Goal: Task Accomplishment & Management: Use online tool/utility

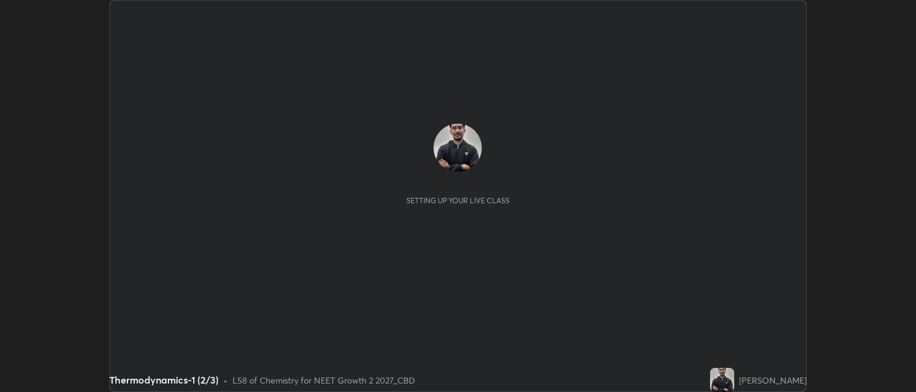
scroll to position [392, 916]
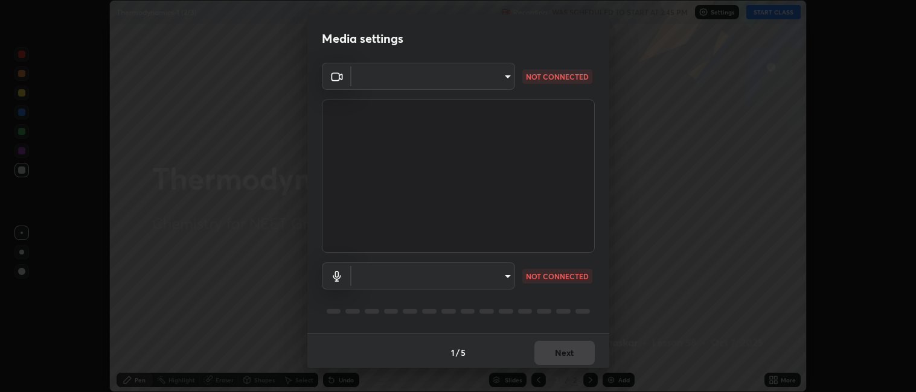
type input "052f9b30e05f62bb2e590cb50044ac96a00de3eab8a32c7a625fc31ec407be61"
type input "default"
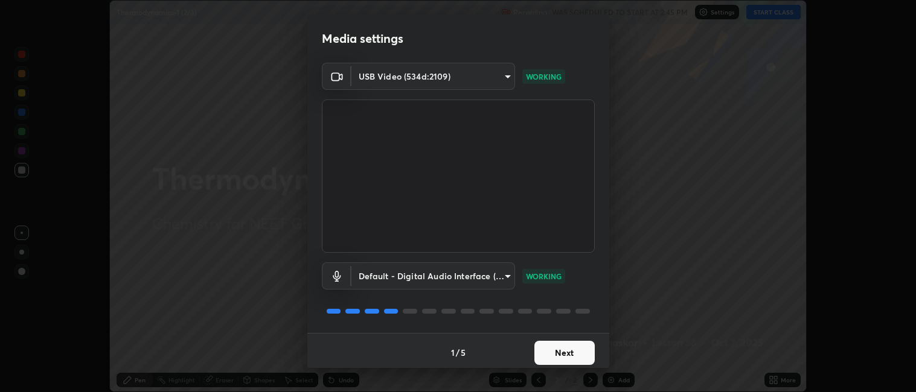
scroll to position [3, 0]
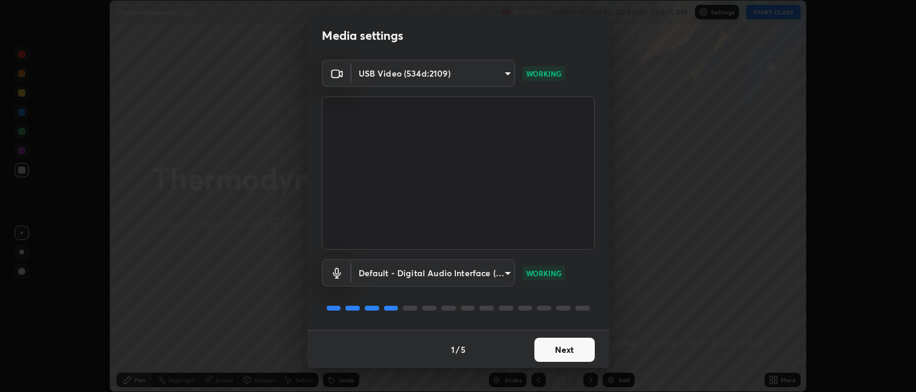
click at [569, 350] on button "Next" at bounding box center [564, 350] width 60 height 24
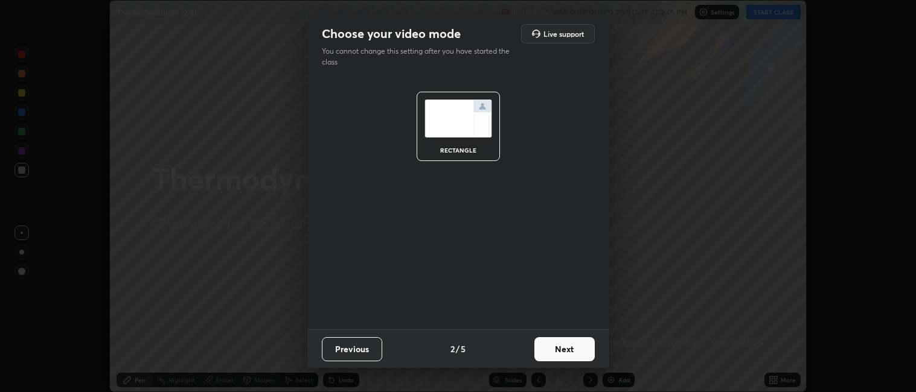
scroll to position [0, 0]
click at [563, 351] on button "Next" at bounding box center [564, 350] width 60 height 24
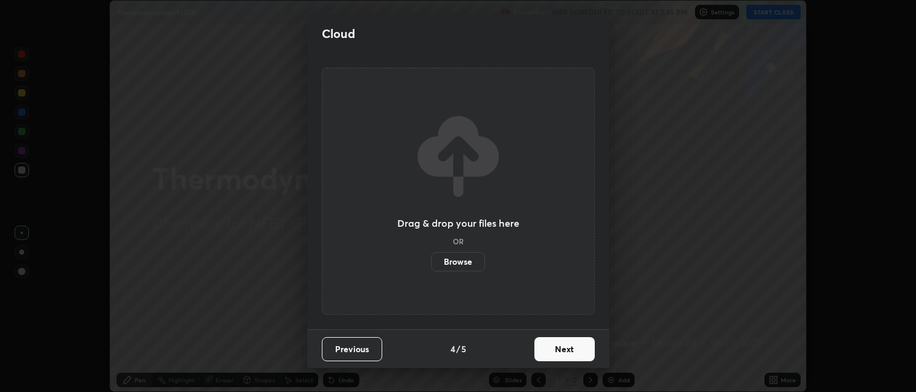
click at [562, 354] on button "Next" at bounding box center [564, 350] width 60 height 24
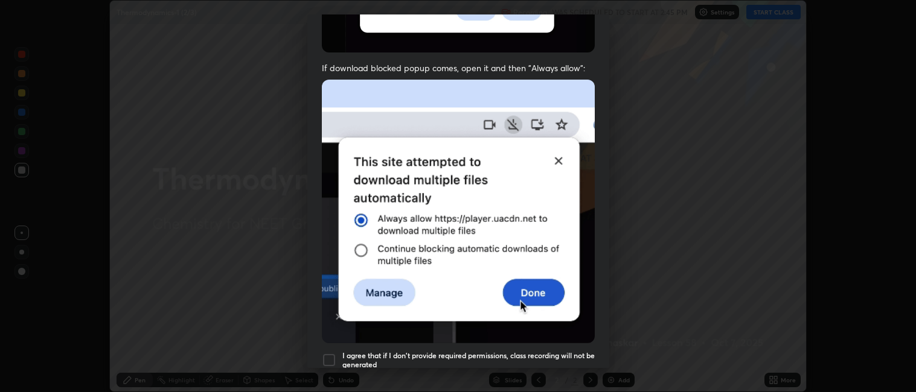
scroll to position [215, 0]
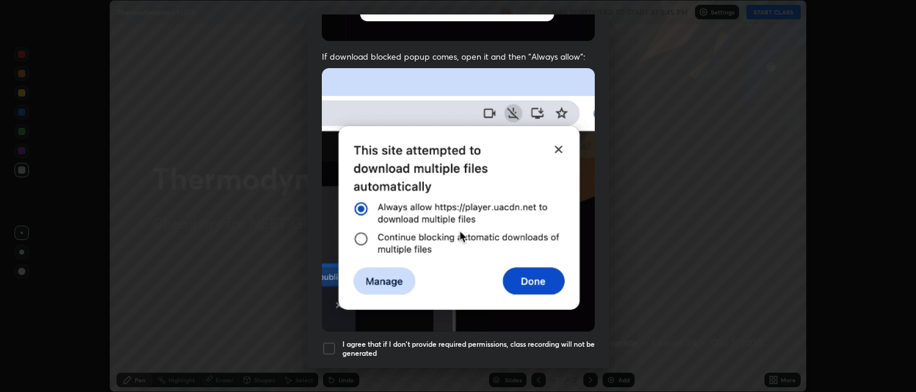
click at [489, 341] on h5 "I agree that if I don't provide required permissions, class recording will not …" at bounding box center [468, 349] width 252 height 19
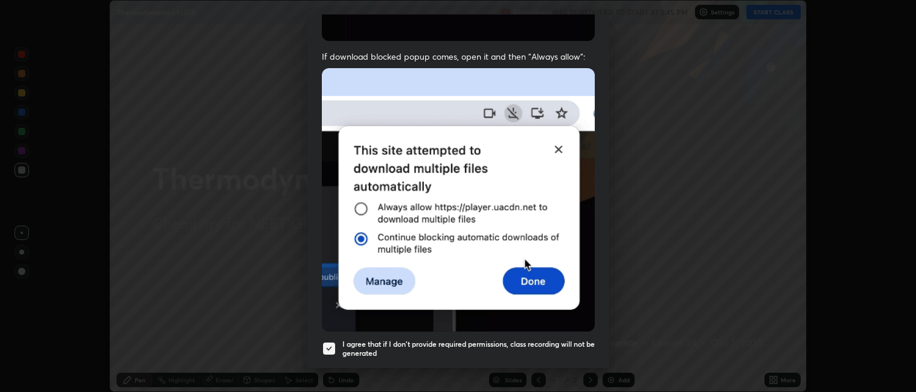
click at [584, 380] on div "Allow automatic downloads Please provide the following download permissions to …" at bounding box center [458, 196] width 916 height 392
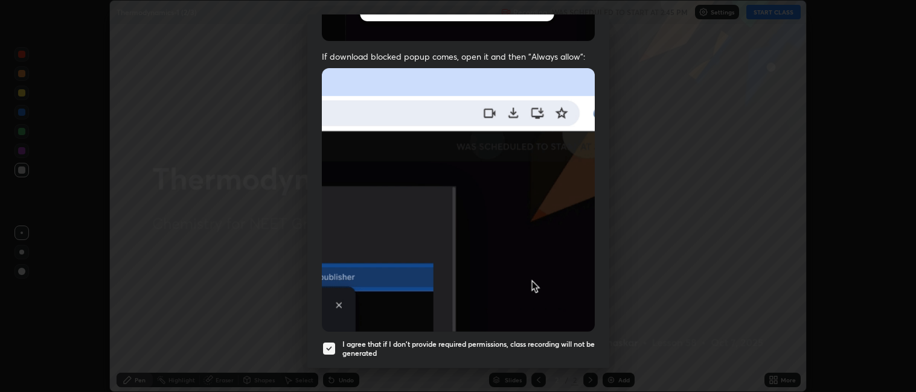
click at [621, 379] on div "Allow automatic downloads Please provide the following download permissions to …" at bounding box center [458, 196] width 916 height 392
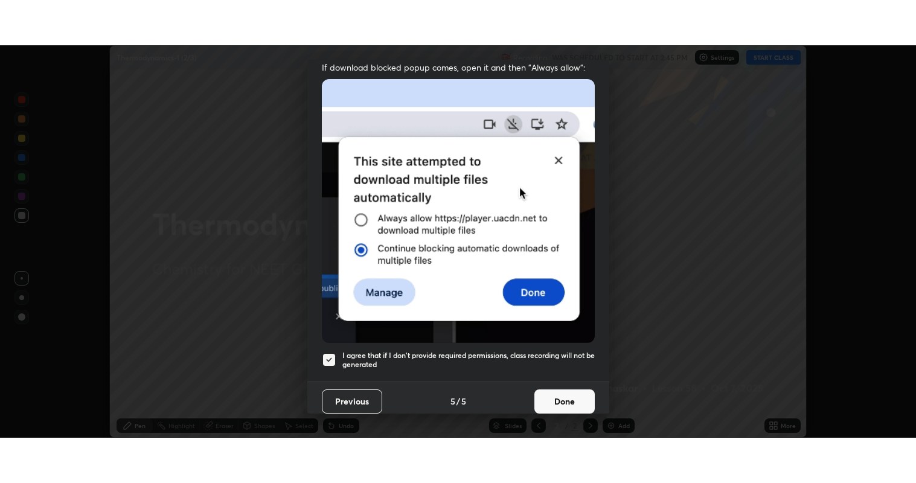
scroll to position [247, 0]
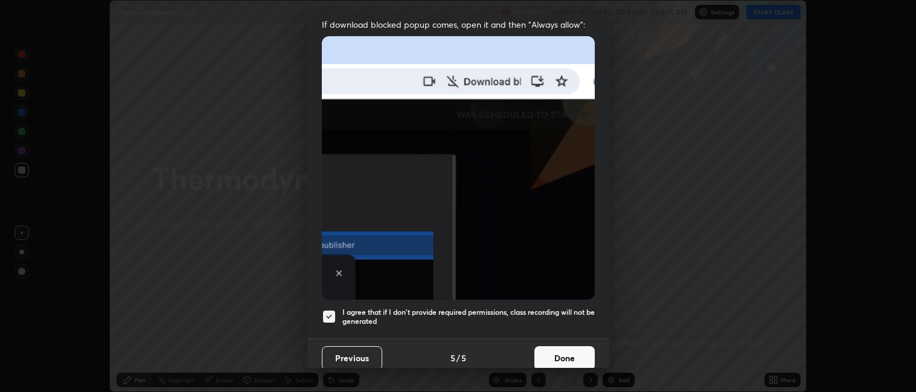
click at [565, 352] on button "Done" at bounding box center [564, 359] width 60 height 24
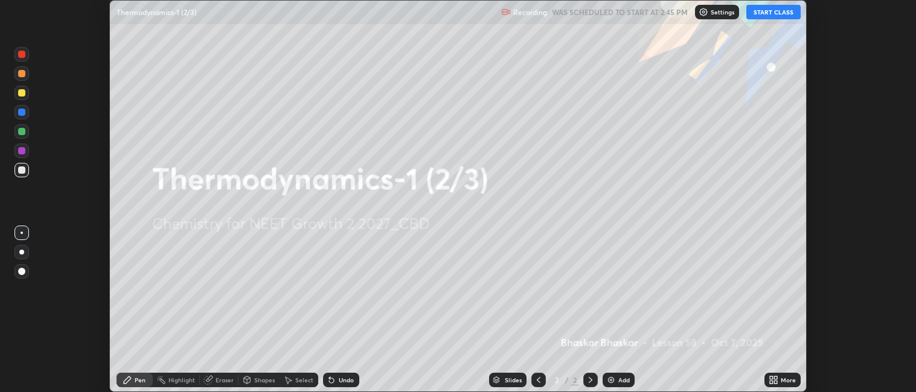
click at [615, 380] on div "Add" at bounding box center [619, 380] width 32 height 14
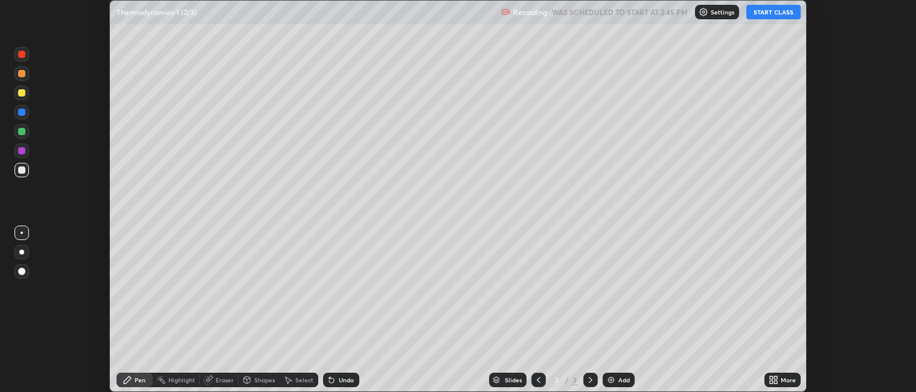
click at [786, 380] on div "More" at bounding box center [788, 380] width 15 height 6
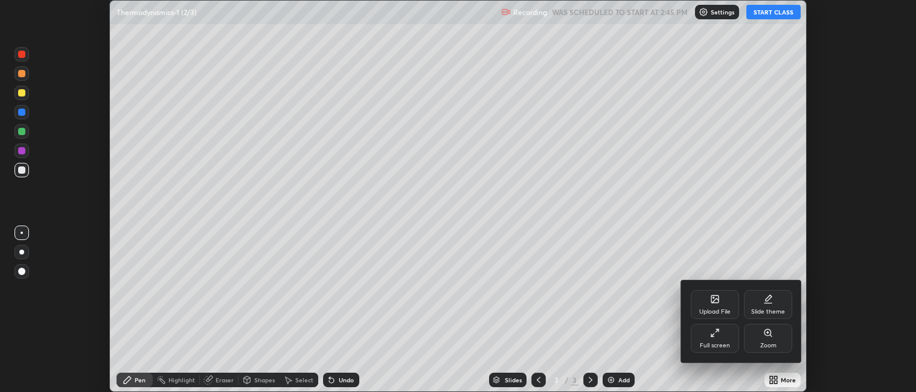
click at [717, 331] on icon at bounding box center [717, 331] width 3 height 3
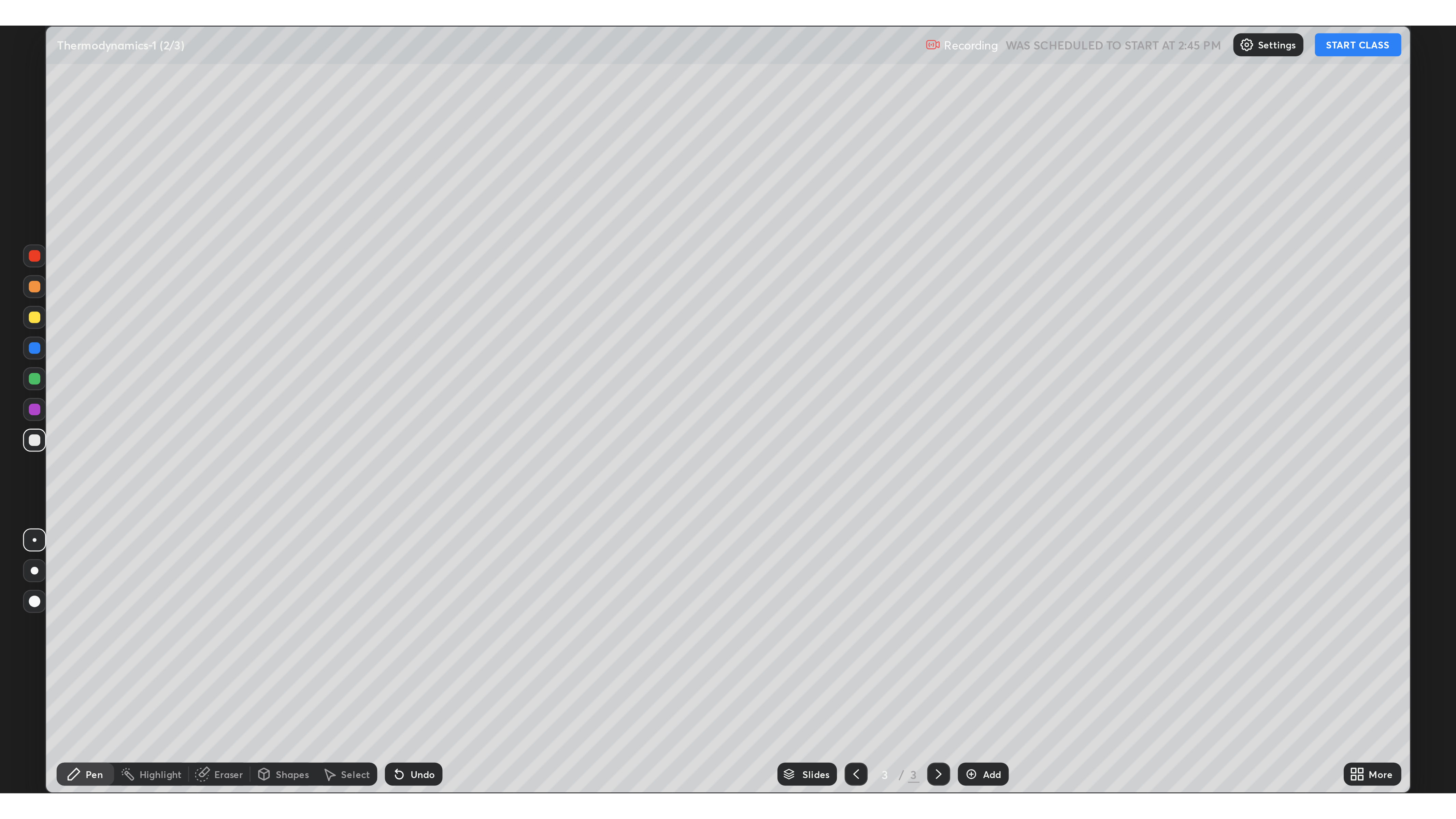
scroll to position [273, 518]
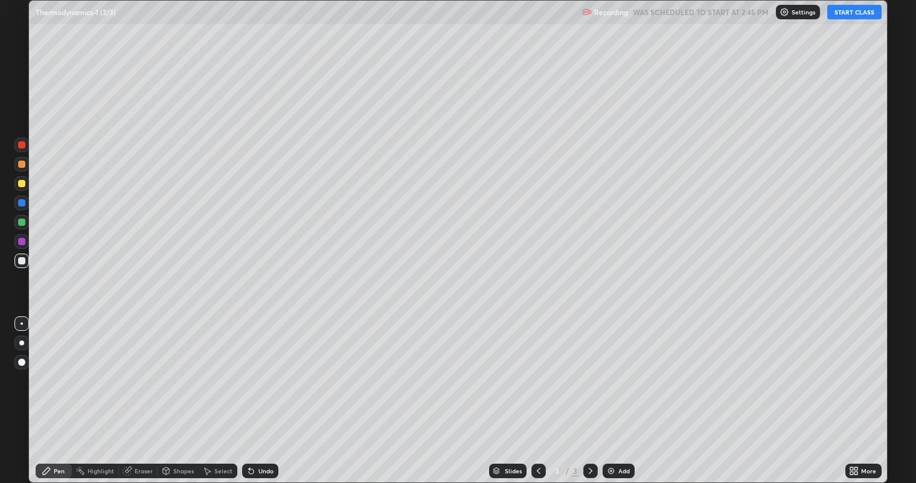
click at [852, 13] on button "START CLASS" at bounding box center [854, 12] width 54 height 14
click at [24, 345] on div at bounding box center [21, 343] width 14 height 14
click at [273, 392] on div "Undo" at bounding box center [260, 471] width 36 height 14
click at [266, 392] on div "Undo" at bounding box center [265, 471] width 15 height 6
click at [264, 392] on div "Undo" at bounding box center [265, 471] width 15 height 6
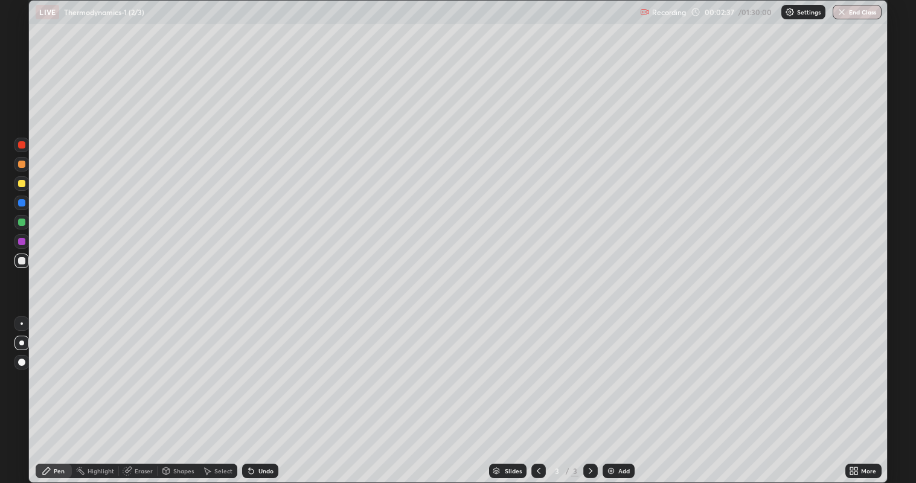
click at [261, 392] on div "Undo" at bounding box center [265, 471] width 15 height 6
click at [258, 392] on div "Undo" at bounding box center [265, 471] width 15 height 6
click at [260, 392] on div "Undo" at bounding box center [265, 471] width 15 height 6
click at [264, 392] on div "Undo" at bounding box center [265, 471] width 15 height 6
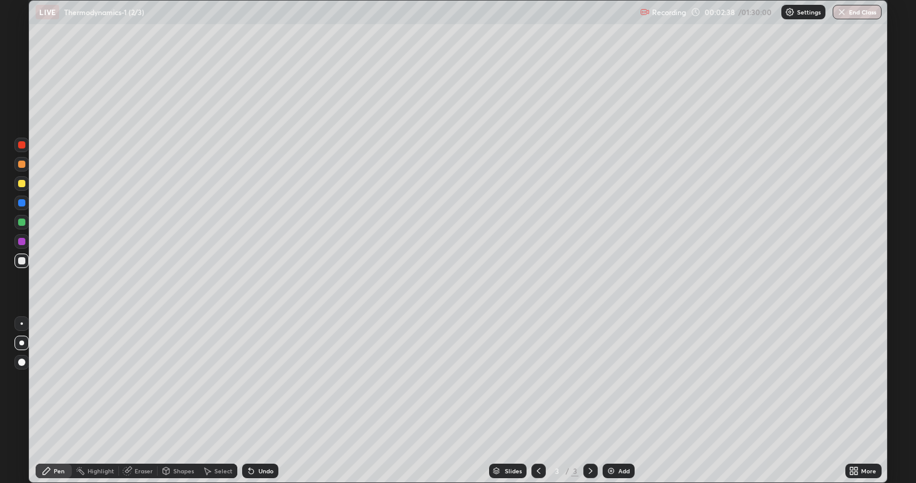
click at [267, 392] on div "Undo" at bounding box center [265, 471] width 15 height 6
click at [267, 392] on div "Undo" at bounding box center [260, 471] width 36 height 14
click at [143, 392] on div "Eraser" at bounding box center [144, 471] width 18 height 6
click at [60, 392] on div "Pen" at bounding box center [54, 471] width 36 height 14
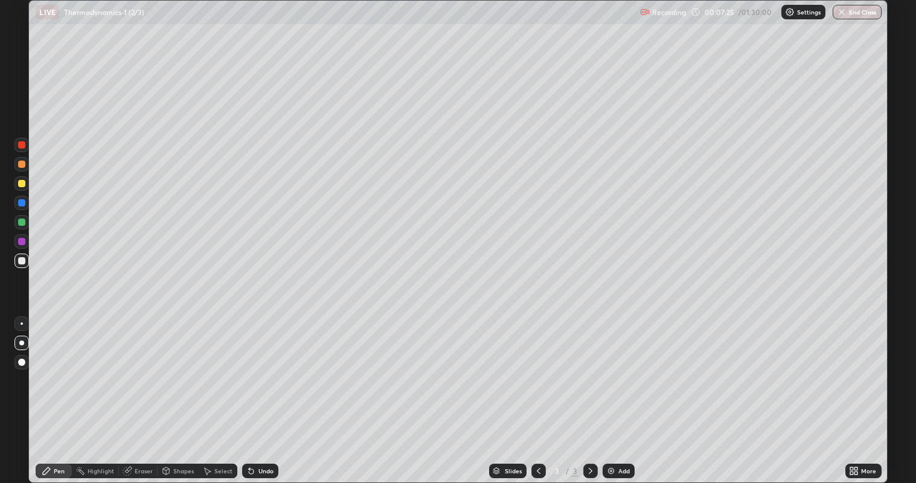
click at [265, 392] on div "Undo" at bounding box center [265, 471] width 15 height 6
click at [263, 392] on div "Undo" at bounding box center [265, 471] width 15 height 6
click at [620, 392] on div "Add" at bounding box center [619, 471] width 32 height 14
click at [537, 392] on icon at bounding box center [539, 471] width 10 height 10
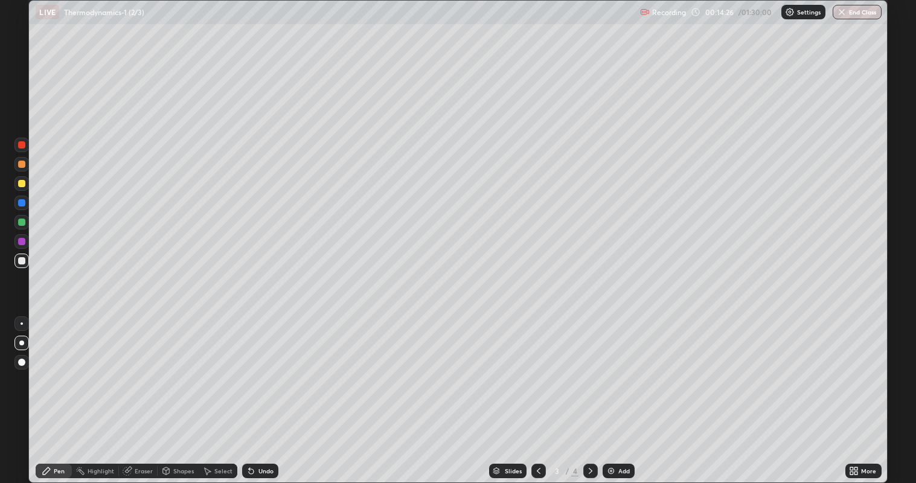
click at [595, 392] on div at bounding box center [590, 471] width 14 height 14
click at [255, 392] on div "Undo" at bounding box center [260, 471] width 36 height 14
click at [263, 392] on div "Undo" at bounding box center [265, 471] width 15 height 6
click at [621, 392] on div "Add" at bounding box center [623, 471] width 11 height 6
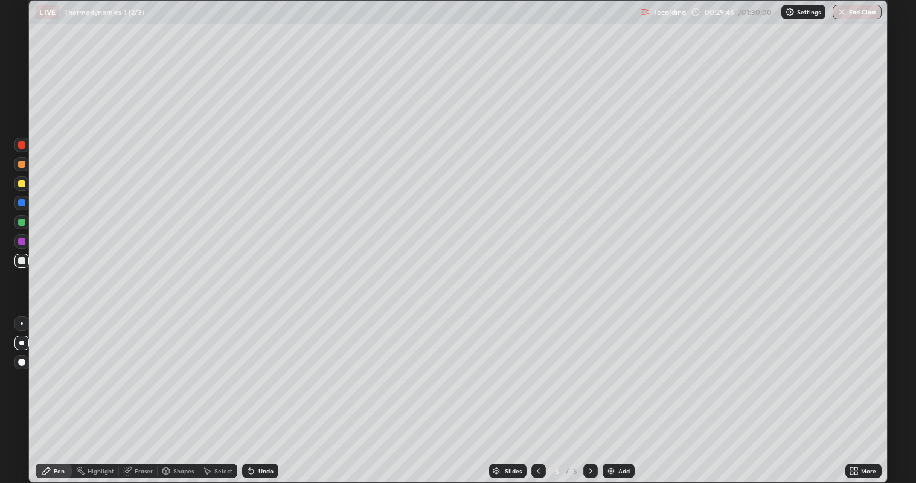
click at [623, 392] on div "Add" at bounding box center [623, 471] width 11 height 6
click at [261, 392] on div "Undo" at bounding box center [265, 471] width 15 height 6
click at [624, 392] on div "Add" at bounding box center [623, 471] width 11 height 6
click at [264, 392] on div "Undo" at bounding box center [260, 471] width 36 height 14
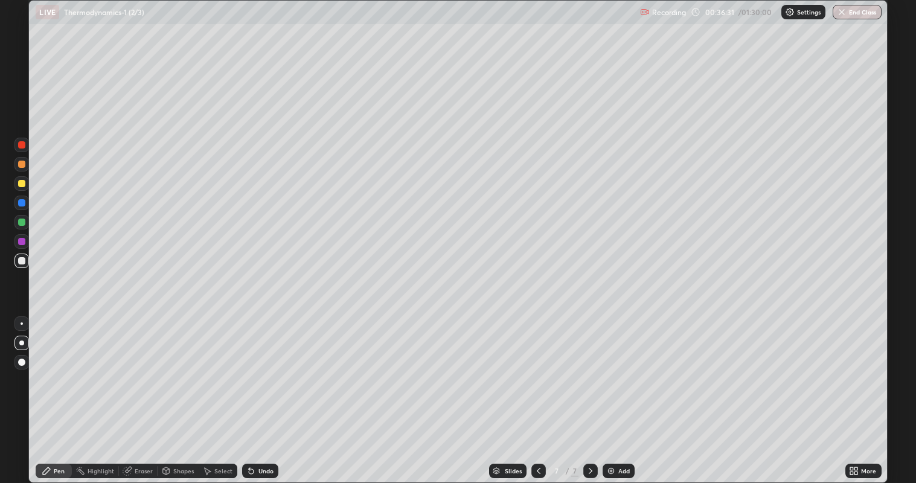
click at [539, 392] on div at bounding box center [538, 471] width 14 height 14
click at [147, 392] on div "Eraser" at bounding box center [144, 471] width 18 height 6
click at [59, 392] on div "Pen" at bounding box center [59, 471] width 11 height 6
click at [589, 392] on icon at bounding box center [591, 471] width 10 height 10
click at [626, 392] on div "Add" at bounding box center [623, 471] width 11 height 6
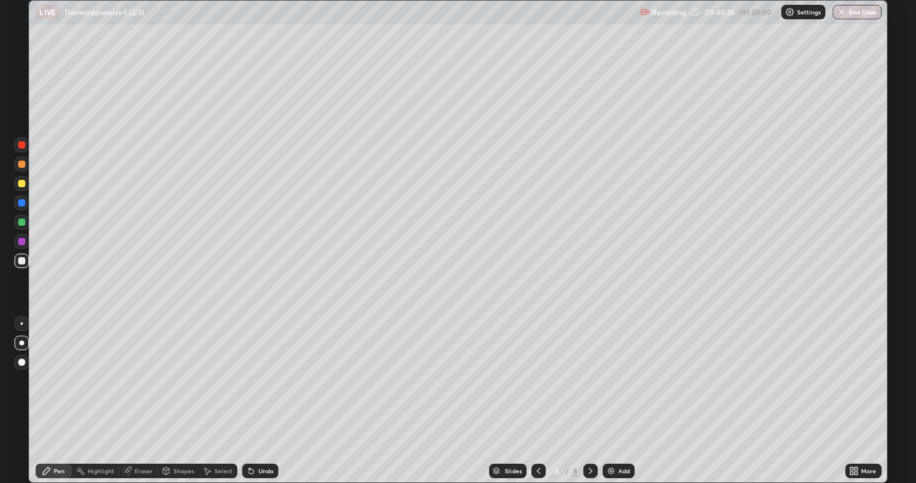
click at [537, 392] on icon at bounding box center [539, 471] width 10 height 10
click at [590, 392] on icon at bounding box center [591, 471] width 4 height 6
click at [589, 392] on icon at bounding box center [591, 471] width 10 height 10
click at [22, 186] on div at bounding box center [21, 183] width 7 height 7
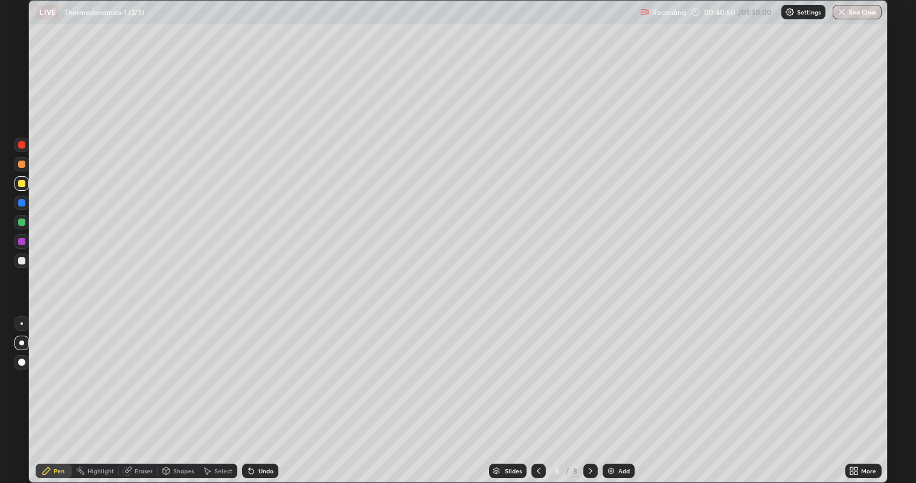
click at [258, 392] on div "Undo" at bounding box center [265, 471] width 15 height 6
click at [18, 261] on div at bounding box center [21, 260] width 7 height 7
click at [537, 392] on icon at bounding box center [539, 471] width 10 height 10
click at [589, 392] on icon at bounding box center [591, 471] width 10 height 10
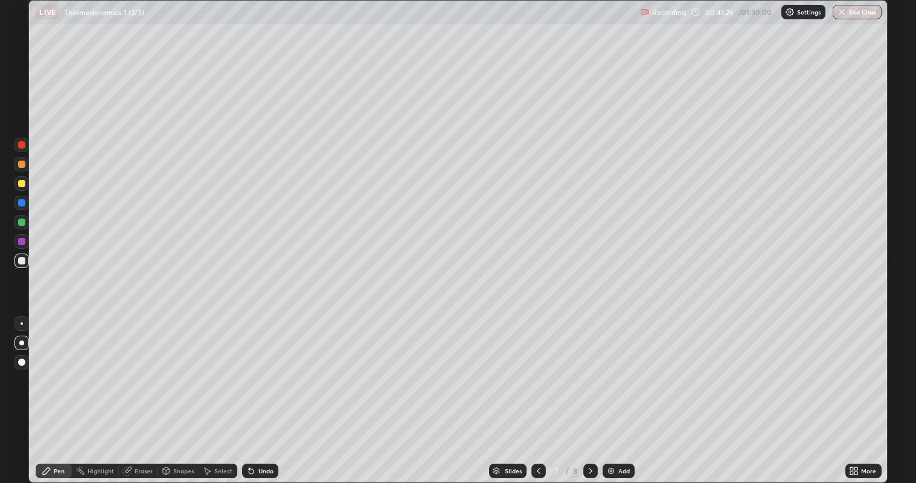
click at [589, 392] on icon at bounding box center [591, 471] width 10 height 10
click at [537, 392] on icon at bounding box center [539, 471] width 4 height 6
click at [537, 392] on icon at bounding box center [539, 471] width 10 height 10
click at [588, 392] on icon at bounding box center [591, 471] width 10 height 10
click at [591, 392] on icon at bounding box center [591, 471] width 10 height 10
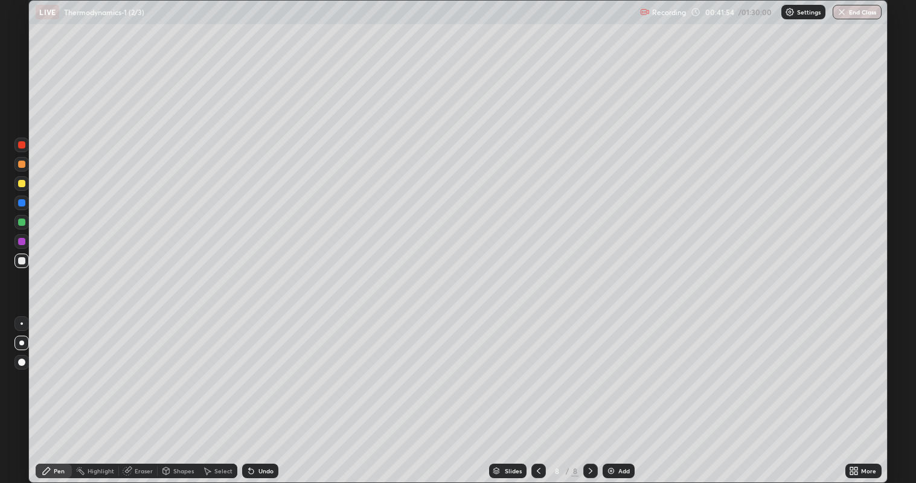
click at [623, 392] on div "Add" at bounding box center [623, 471] width 11 height 6
click at [537, 392] on icon at bounding box center [539, 471] width 10 height 10
click at [591, 392] on div at bounding box center [590, 471] width 14 height 14
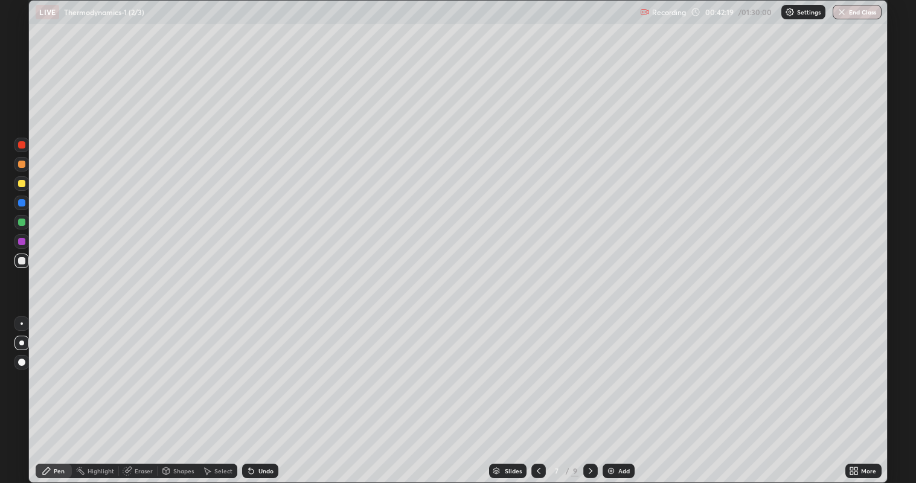
click at [589, 392] on icon at bounding box center [591, 471] width 10 height 10
click at [589, 392] on div at bounding box center [590, 471] width 14 height 24
click at [537, 392] on icon at bounding box center [539, 471] width 10 height 10
click at [592, 392] on div at bounding box center [590, 471] width 14 height 14
click at [619, 392] on div "Add" at bounding box center [623, 471] width 11 height 6
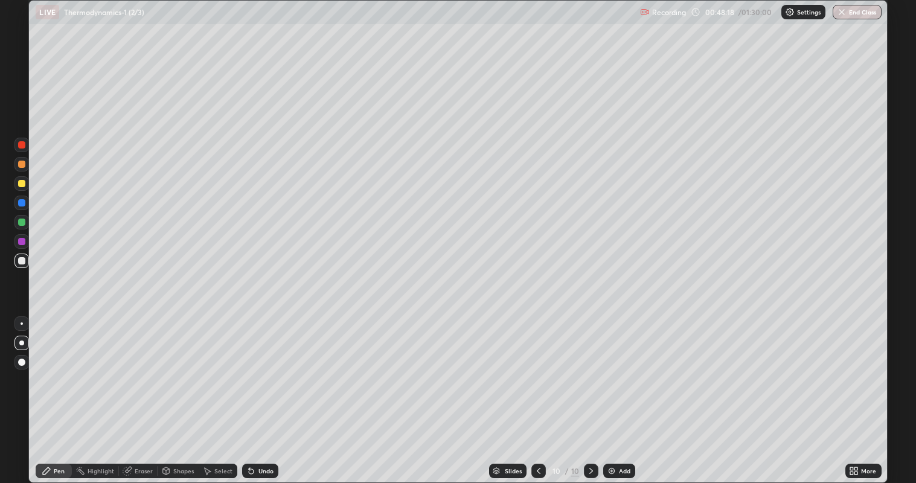
click at [266, 392] on div "Undo" at bounding box center [265, 471] width 15 height 6
click at [268, 392] on div "Undo" at bounding box center [265, 471] width 15 height 6
click at [271, 392] on div "Undo" at bounding box center [260, 471] width 36 height 14
click at [275, 392] on div "Undo" at bounding box center [260, 471] width 36 height 14
click at [266, 392] on div "Undo" at bounding box center [265, 471] width 15 height 6
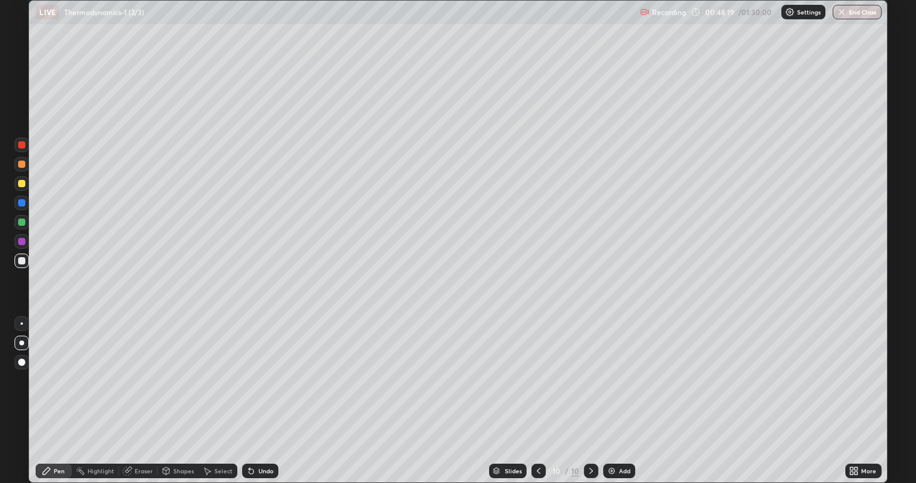
click at [262, 392] on div "Undo" at bounding box center [265, 471] width 15 height 6
click at [261, 392] on div "Undo" at bounding box center [265, 471] width 15 height 6
click at [263, 392] on div "Undo" at bounding box center [265, 471] width 15 height 6
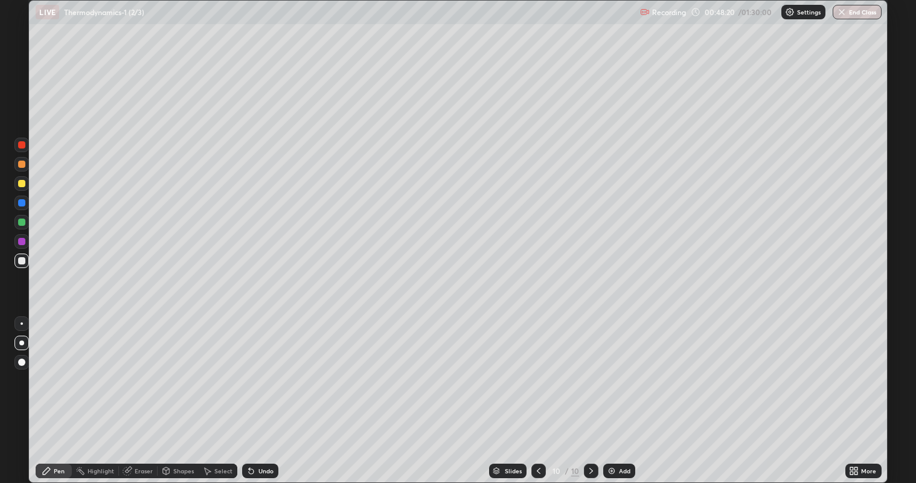
click at [263, 392] on div "Undo" at bounding box center [265, 471] width 15 height 6
click at [264, 392] on div "Undo" at bounding box center [260, 471] width 36 height 14
click at [261, 392] on div "Undo" at bounding box center [260, 471] width 36 height 14
click at [260, 392] on div "Undo" at bounding box center [265, 471] width 15 height 6
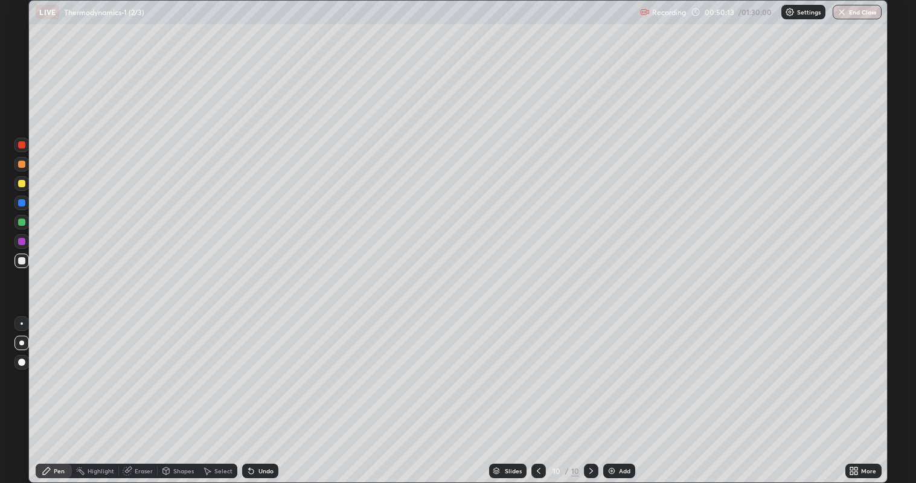
click at [622, 392] on div "Add" at bounding box center [624, 471] width 11 height 6
click at [266, 392] on div "Undo" at bounding box center [265, 471] width 15 height 6
click at [266, 392] on div "Undo" at bounding box center [260, 471] width 36 height 14
click at [537, 392] on icon at bounding box center [539, 471] width 10 height 10
click at [589, 392] on icon at bounding box center [591, 471] width 10 height 10
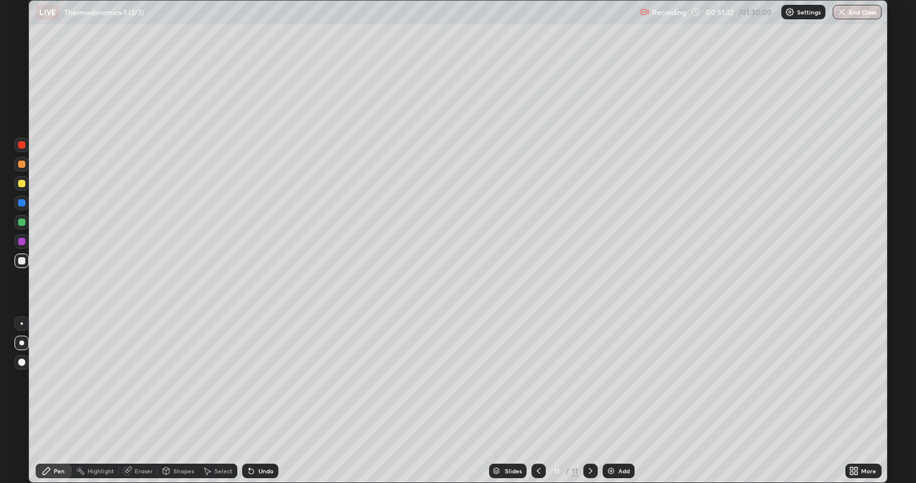
click at [24, 185] on div at bounding box center [21, 183] width 7 height 7
click at [254, 392] on div "Undo" at bounding box center [260, 471] width 36 height 14
click at [24, 264] on div at bounding box center [21, 260] width 7 height 7
click at [22, 184] on div at bounding box center [21, 183] width 7 height 7
click at [264, 392] on div "Undo" at bounding box center [260, 471] width 36 height 14
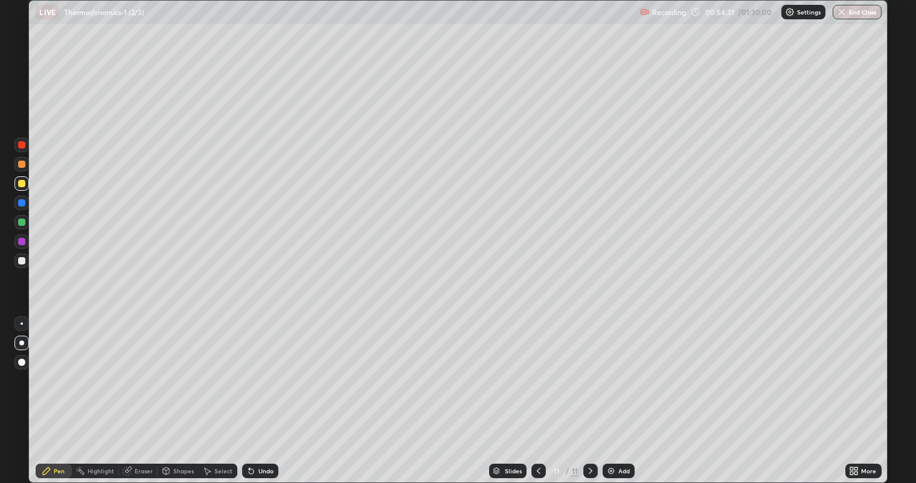
click at [266, 392] on div "Undo" at bounding box center [265, 471] width 15 height 6
click at [267, 392] on div "Undo" at bounding box center [265, 471] width 15 height 6
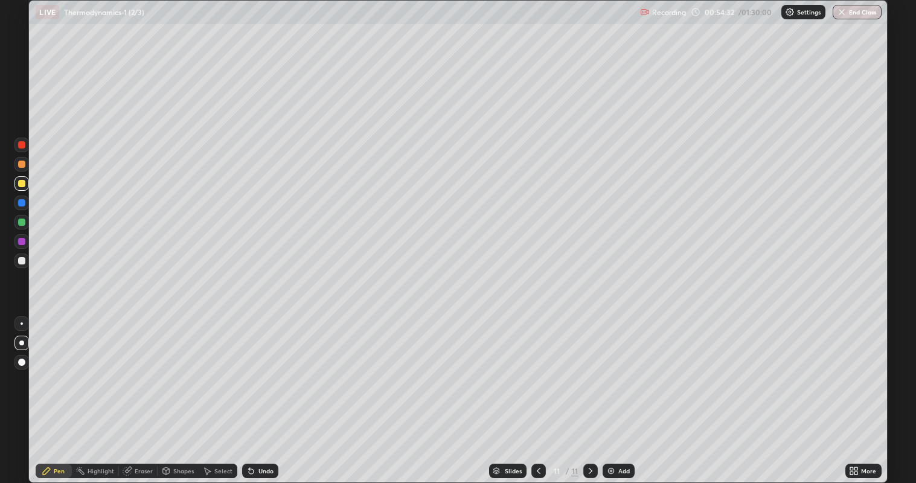
click at [269, 392] on div "Undo" at bounding box center [260, 471] width 36 height 14
click at [266, 392] on div "Undo" at bounding box center [260, 471] width 36 height 14
click at [268, 392] on div "Undo" at bounding box center [260, 471] width 36 height 14
click at [620, 392] on div "Add" at bounding box center [623, 471] width 11 height 6
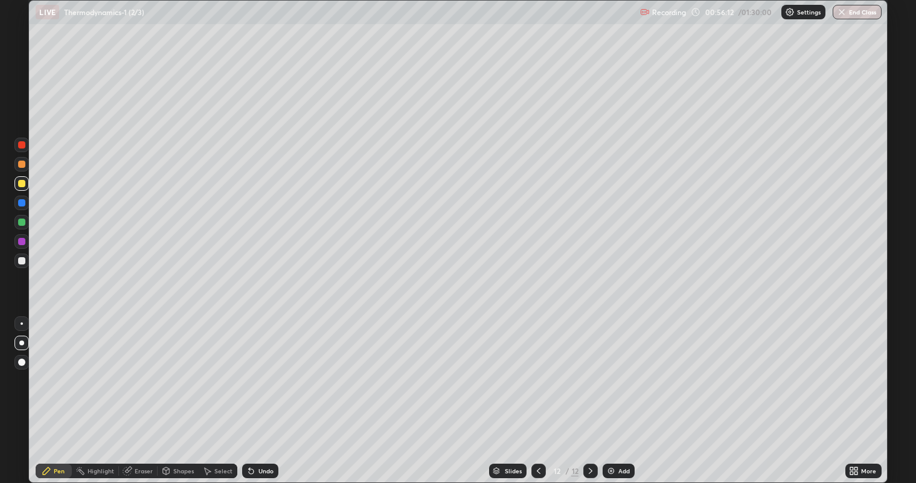
click at [24, 262] on div at bounding box center [21, 260] width 7 height 7
click at [537, 392] on icon at bounding box center [539, 471] width 10 height 10
click at [589, 392] on icon at bounding box center [591, 471] width 10 height 10
click at [588, 392] on icon at bounding box center [591, 471] width 10 height 10
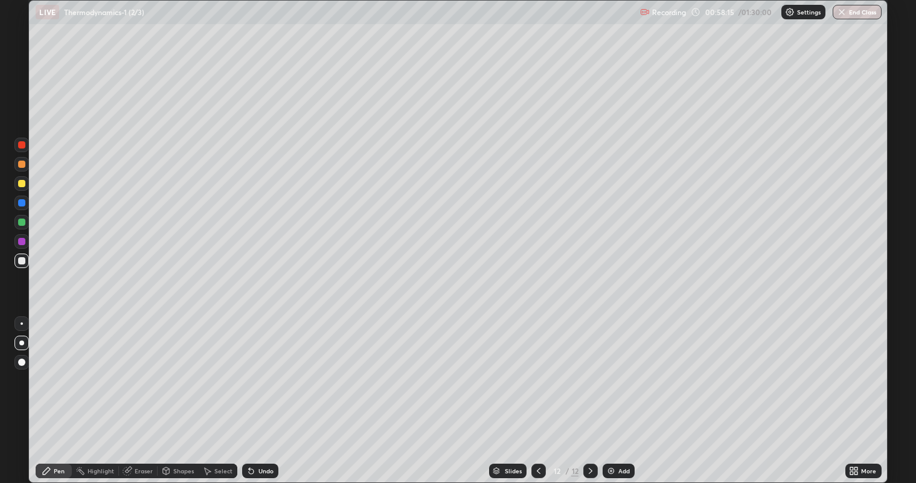
click at [626, 392] on div "Add" at bounding box center [623, 471] width 11 height 6
click at [266, 392] on div "Undo" at bounding box center [265, 471] width 15 height 6
click at [536, 392] on icon at bounding box center [539, 471] width 10 height 10
click at [537, 392] on icon at bounding box center [539, 471] width 10 height 10
click at [591, 392] on icon at bounding box center [591, 471] width 10 height 10
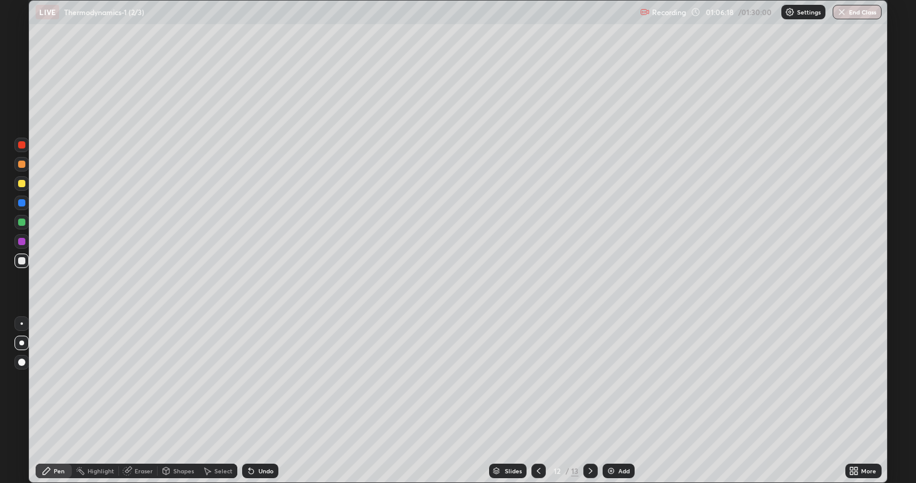
click at [589, 392] on icon at bounding box center [591, 471] width 10 height 10
click at [537, 392] on icon at bounding box center [539, 471] width 10 height 10
click at [539, 392] on icon at bounding box center [539, 471] width 10 height 10
click at [537, 392] on icon at bounding box center [539, 471] width 10 height 10
click at [597, 392] on div at bounding box center [590, 471] width 14 height 24
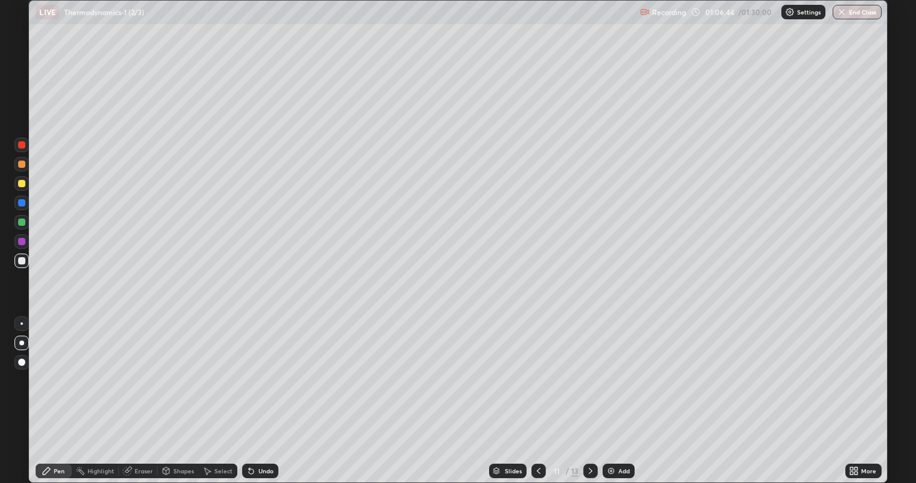
click at [146, 392] on div "Eraser" at bounding box center [144, 471] width 18 height 6
click at [57, 392] on div "Pen" at bounding box center [59, 471] width 11 height 6
click at [144, 392] on div "Eraser" at bounding box center [144, 471] width 18 height 6
click at [54, 392] on div "Pen" at bounding box center [54, 471] width 36 height 14
click at [589, 392] on icon at bounding box center [591, 471] width 10 height 10
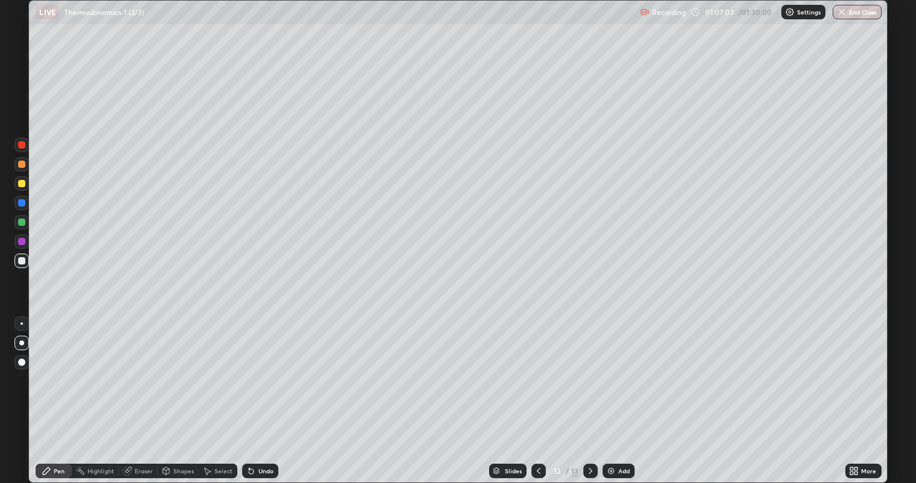
click at [136, 392] on div "Eraser" at bounding box center [144, 471] width 18 height 6
click at [57, 392] on div "Pen" at bounding box center [59, 471] width 11 height 6
click at [536, 392] on icon at bounding box center [539, 471] width 10 height 10
click at [589, 392] on icon at bounding box center [591, 471] width 10 height 10
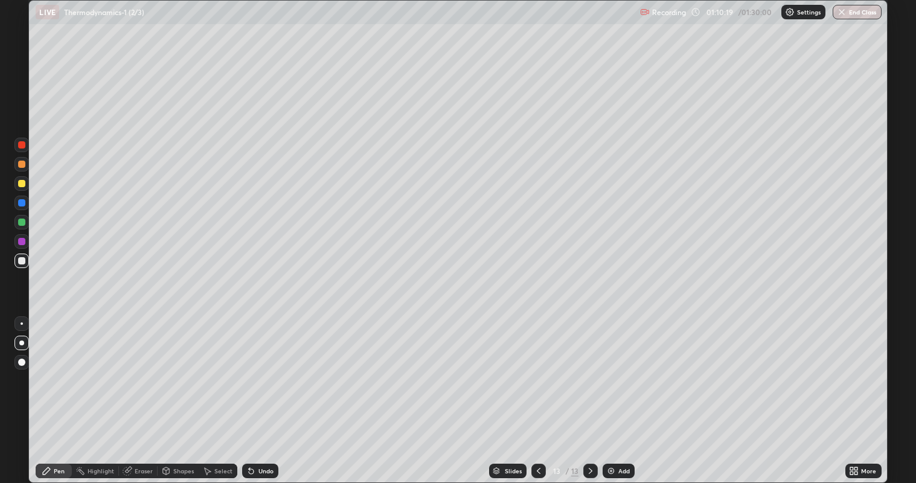
click at [589, 392] on icon at bounding box center [591, 471] width 4 height 6
click at [615, 392] on div "Add" at bounding box center [619, 471] width 32 height 14
click at [260, 392] on div "Undo" at bounding box center [265, 471] width 15 height 6
click at [618, 392] on div "Add" at bounding box center [623, 471] width 11 height 6
click at [146, 392] on div "Eraser" at bounding box center [144, 471] width 18 height 6
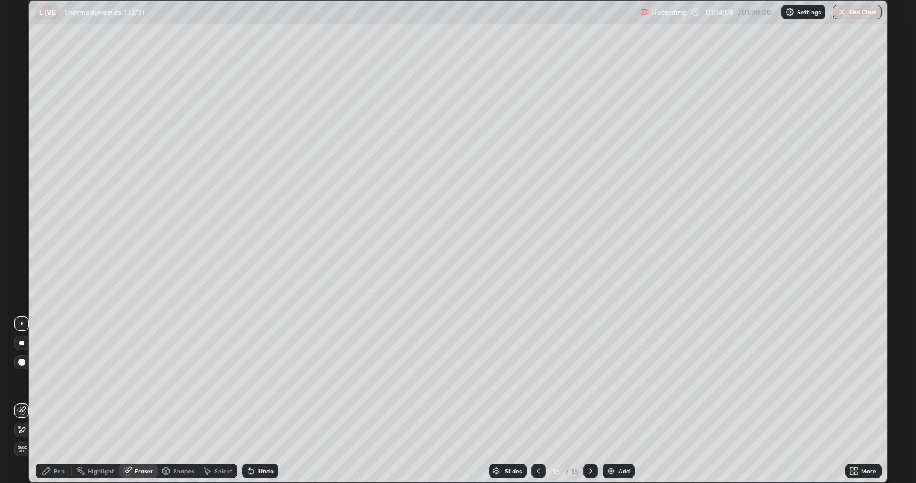
click at [51, 392] on div "Pen" at bounding box center [54, 471] width 36 height 14
click at [616, 392] on div "Add" at bounding box center [619, 471] width 32 height 14
click at [263, 392] on div "Undo" at bounding box center [265, 471] width 15 height 6
click at [262, 392] on div "Undo" at bounding box center [265, 471] width 15 height 6
click at [263, 392] on div "Undo" at bounding box center [265, 471] width 15 height 6
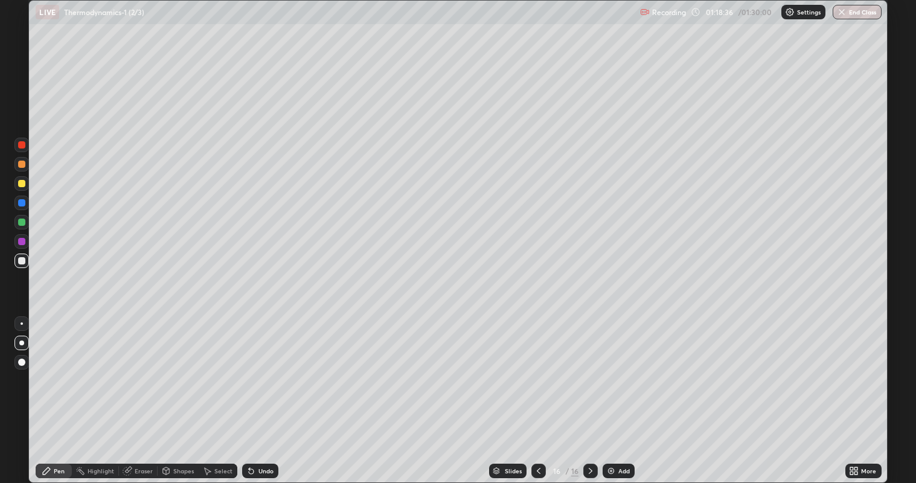
click at [263, 392] on div "Undo" at bounding box center [265, 471] width 15 height 6
click at [266, 392] on div "Undo" at bounding box center [265, 471] width 15 height 6
click at [268, 392] on div "Undo" at bounding box center [265, 471] width 15 height 6
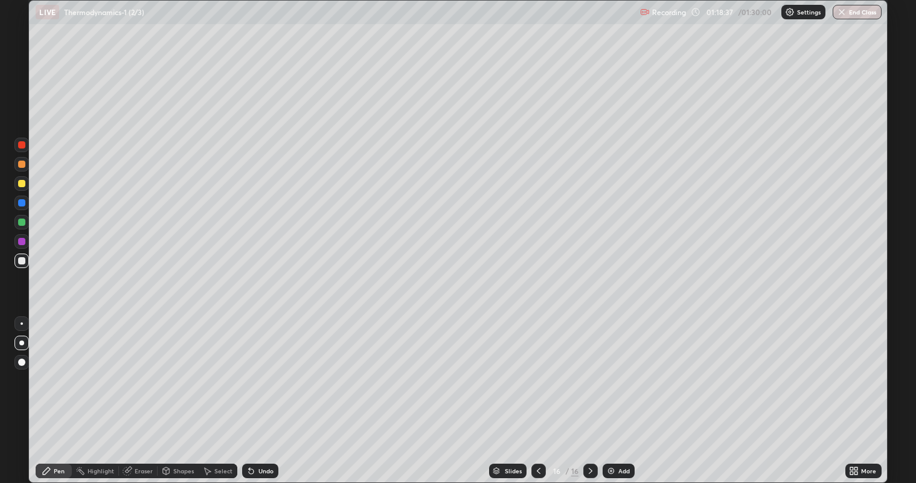
click at [271, 392] on div "Undo" at bounding box center [265, 471] width 15 height 6
click at [272, 392] on div "Undo" at bounding box center [260, 471] width 36 height 14
click at [277, 392] on div "Undo" at bounding box center [260, 471] width 36 height 14
click at [622, 392] on div "Add" at bounding box center [619, 471] width 32 height 14
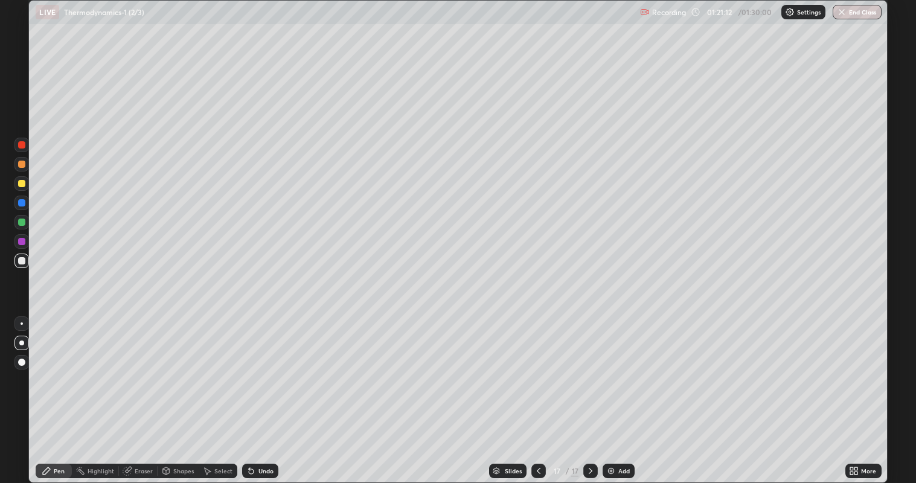
click at [23, 190] on div at bounding box center [21, 183] width 14 height 14
click at [24, 260] on div at bounding box center [21, 260] width 7 height 7
click at [27, 222] on div at bounding box center [21, 222] width 14 height 14
click at [27, 260] on div at bounding box center [21, 261] width 14 height 14
click at [21, 184] on div at bounding box center [21, 183] width 7 height 7
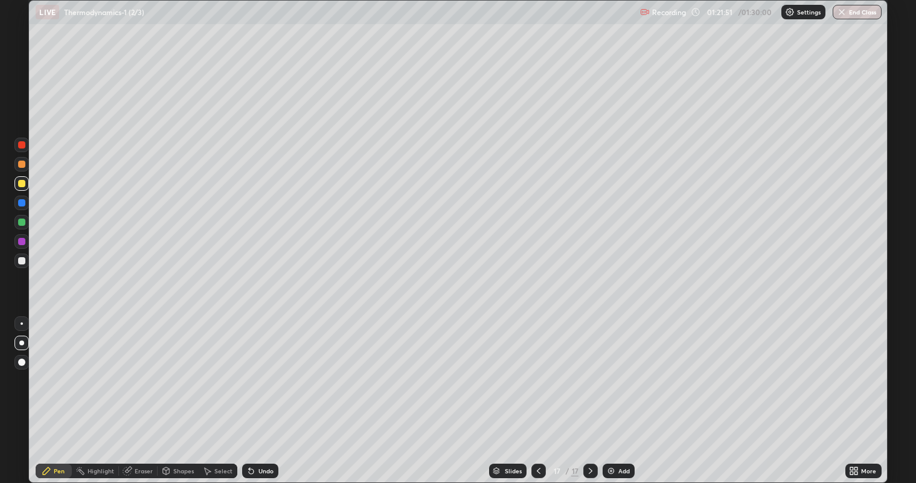
click at [22, 223] on div at bounding box center [21, 222] width 7 height 7
click at [24, 259] on div at bounding box center [21, 260] width 7 height 7
click at [21, 164] on div at bounding box center [21, 164] width 7 height 7
click at [22, 262] on div at bounding box center [21, 260] width 7 height 7
click at [22, 164] on div at bounding box center [21, 164] width 7 height 7
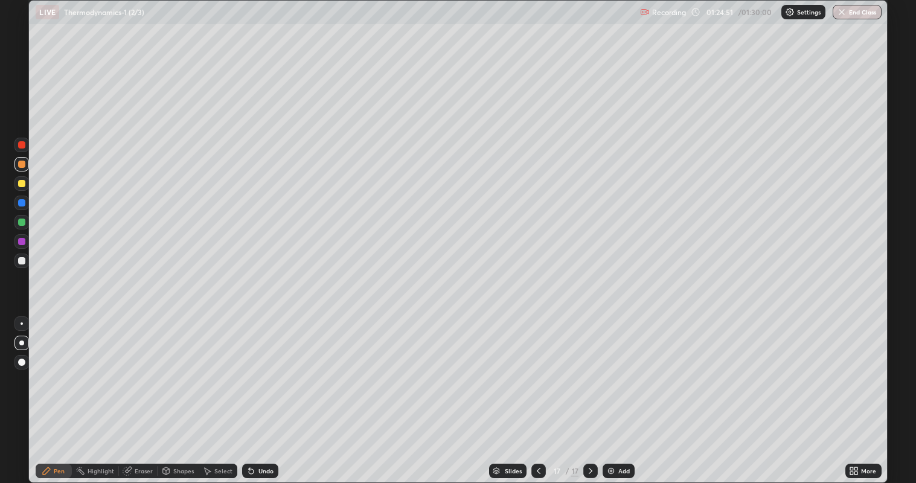
click at [22, 221] on div at bounding box center [21, 222] width 7 height 7
click at [21, 164] on div at bounding box center [21, 164] width 7 height 7
click at [867, 13] on button "End Class" at bounding box center [858, 12] width 48 height 14
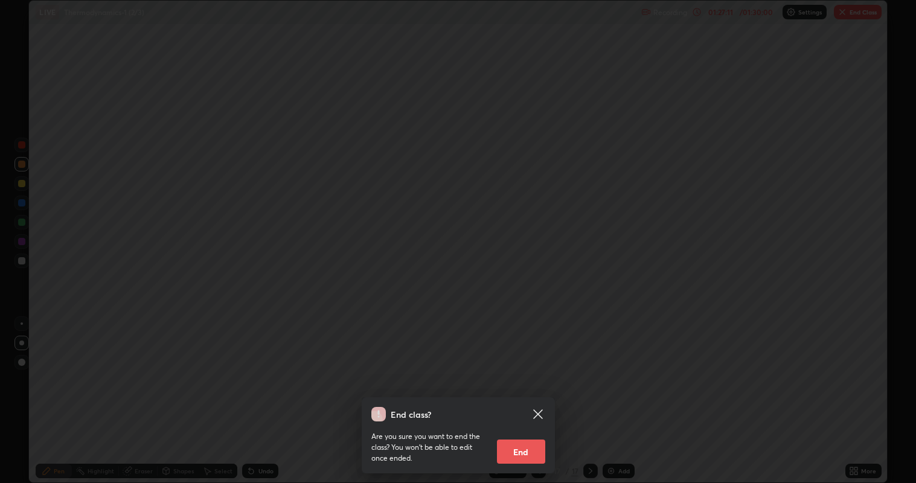
click at [522, 392] on button "End" at bounding box center [521, 452] width 48 height 24
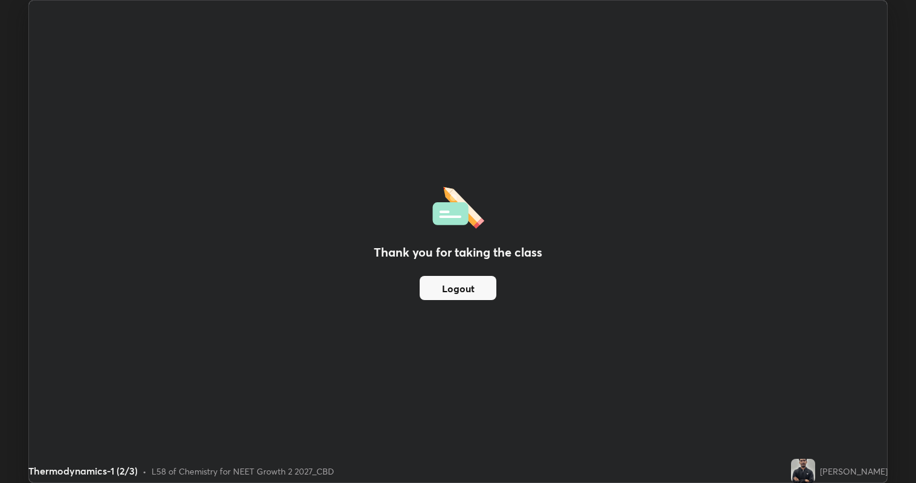
click at [444, 289] on button "Logout" at bounding box center [458, 288] width 77 height 24
click at [443, 293] on button "Logout" at bounding box center [458, 288] width 77 height 24
click at [268, 392] on div "Thermodynamics-1 (2/3) • L58 of Chemistry for NEET Growth 2 2027_CBD" at bounding box center [406, 471] width 757 height 24
click at [903, 110] on div "Thank you for taking the class Logout Setting up your live class" at bounding box center [458, 241] width 916 height 483
click at [451, 285] on button "Logout" at bounding box center [458, 288] width 77 height 24
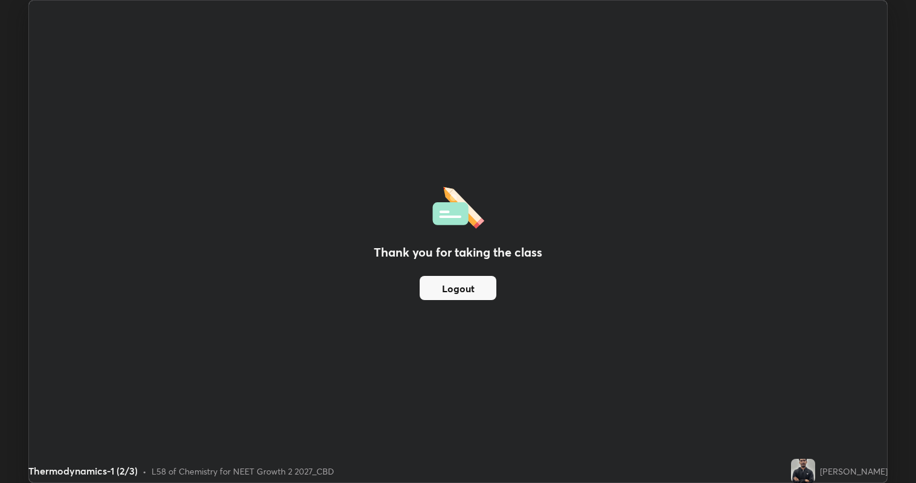
click at [473, 281] on button "Logout" at bounding box center [458, 288] width 77 height 24
click at [544, 280] on div "Thank you for taking the class Logout" at bounding box center [457, 242] width 857 height 482
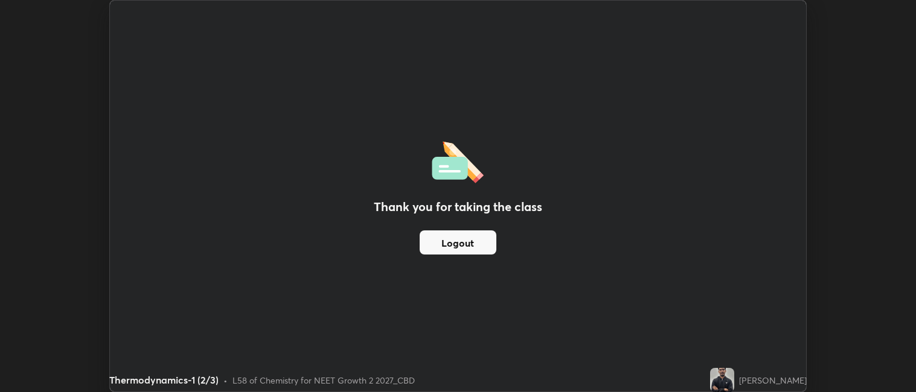
scroll to position [59992, 59468]
